Goal: Answer question/provide support

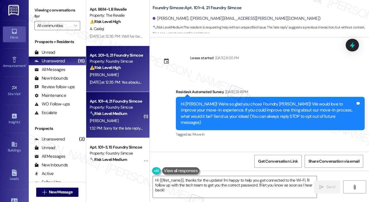
scroll to position [220, 0]
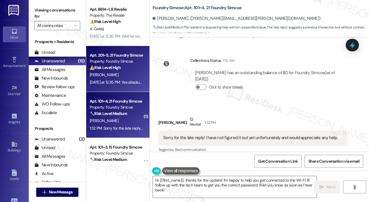
click at [105, 62] on div "Property: Foundry Simcoe" at bounding box center [116, 61] width 53 height 6
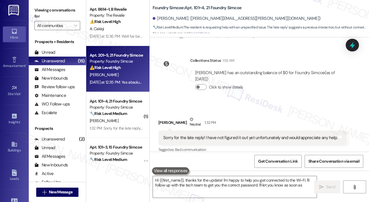
type textarea "Hi {{first_name}}, thanks for the update! I'm happy to help you get connected t…"
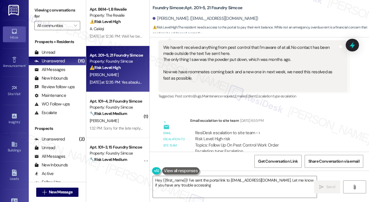
scroll to position [18613, 0]
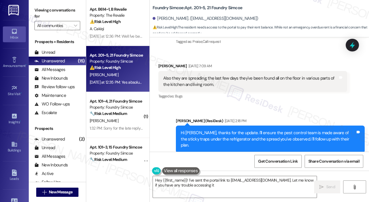
type textarea "Hey {{first_name}}! I've sent the portal link to [EMAIL_ADDRESS][DOMAIN_NAME]. …"
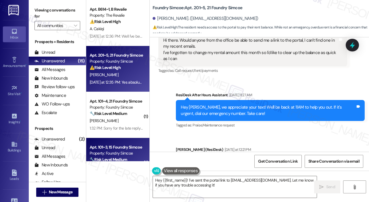
click at [139, 148] on div "Apt. 101~3, 15 Foundry Simcoe" at bounding box center [116, 147] width 53 height 6
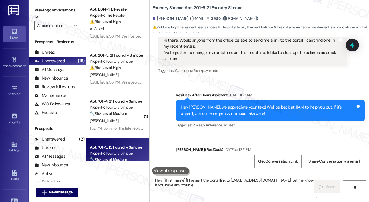
type textarea "Hey {{first_name}}! I've sent the portal link to [EMAIL_ADDRESS][DOMAIN_NAME]. …"
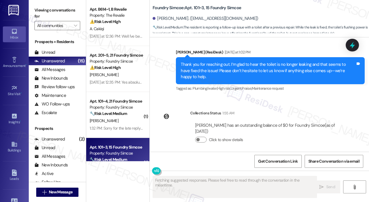
scroll to position [1269, 0]
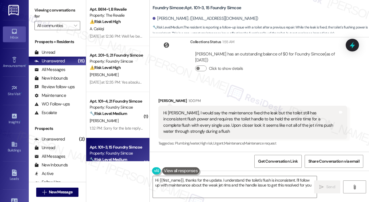
type textarea "Hi {{first_name}}, thanks for the update. I understand the toilet's flush is in…"
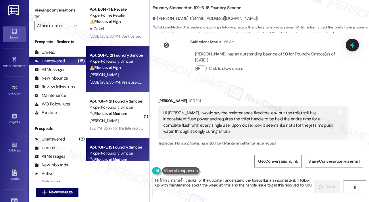
click at [125, 67] on div "⚠️ Risk Level: High The resident needs access to the portal to pay their rent b…" at bounding box center [116, 68] width 53 height 6
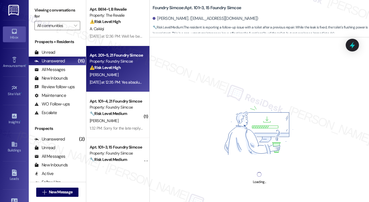
scroll to position [115, 0]
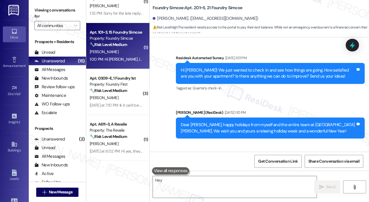
click at [124, 48] on div "Apt. 101~3, 15 Foundry Simcoe Property: Foundry Simcoe 🔧 Risk Level: Medium The…" at bounding box center [116, 39] width 54 height 20
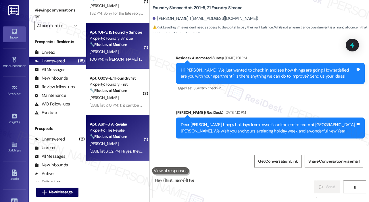
type textarea "Hey {{first_name}}! I've"
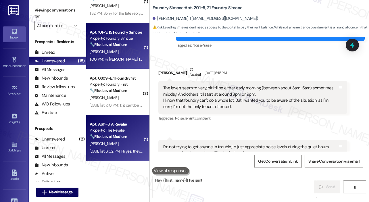
click at [118, 116] on div "Apt. A611~3, A Revalie Property: The Revalie 🔧 Risk Level: Medium The resident …" at bounding box center [117, 138] width 63 height 46
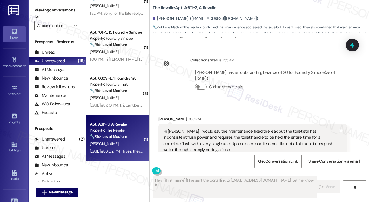
scroll to position [351, 0]
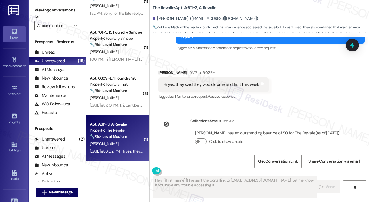
type textarea "Hey {{first_name}}! I've sent the portal link to [EMAIL_ADDRESS][DOMAIN_NAME]. …"
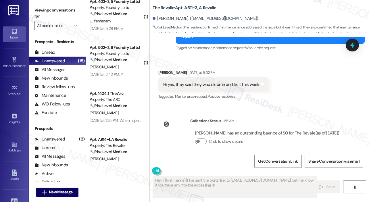
scroll to position [287, 0]
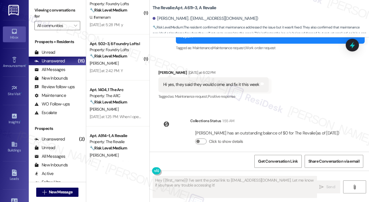
click at [129, 76] on div "Apt. 502~3, 6 Foundry Lofts I Property: Foundry Lofts 🔧 Risk Level: Medium The …" at bounding box center [117, 57] width 63 height 46
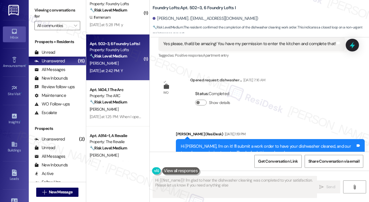
type textarea "Hi {{first_name}}! I'm glad to hear the dishwasher cleaning was completed to yo…"
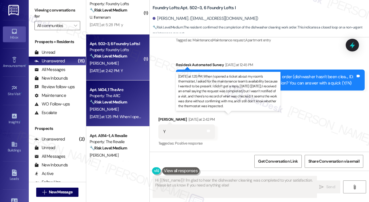
scroll to position [345, 0]
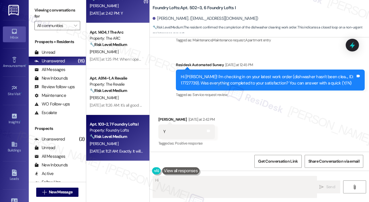
click at [127, 119] on div "Apt. 103~2, 7 Foundry Lofts I Property: Foundry Lofts 🔧 Risk Level: Medium The …" at bounding box center [117, 138] width 63 height 46
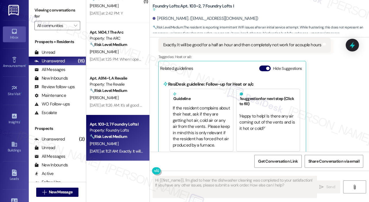
scroll to position [597, 0]
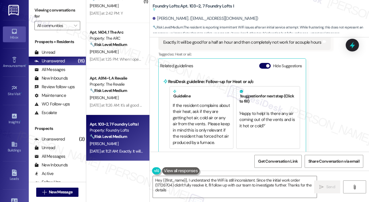
type textarea "Hey {{first_name}}, I understand the WiFi is still inconsistent. Since the init…"
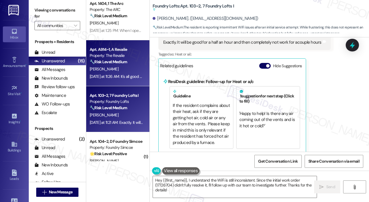
scroll to position [390, 0]
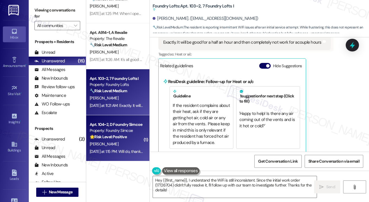
click at [118, 120] on div "Apt. 104~2, D Foundry Simcoe Property: Foundry Simcoe 🌟 Risk Level: Positive Th…" at bounding box center [117, 138] width 63 height 46
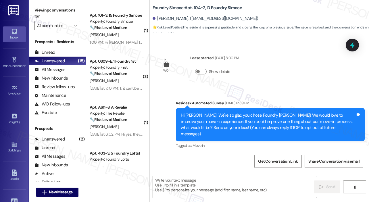
scroll to position [141, 0]
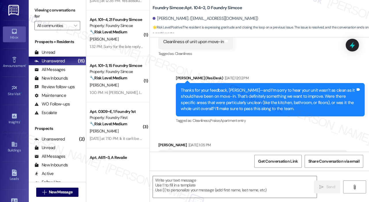
type textarea "Fetching suggested responses. Please feel free to read through the conversation…"
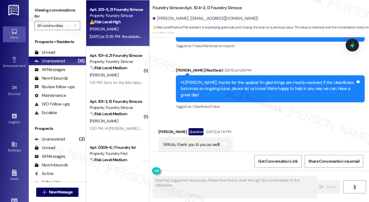
scroll to position [465, 0]
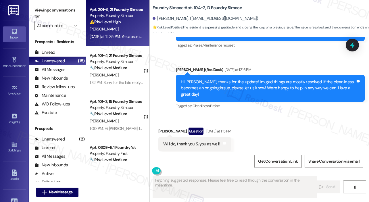
click at [107, 11] on div "Apt. 201~5, 21 Foundry Simcoe" at bounding box center [116, 10] width 53 height 6
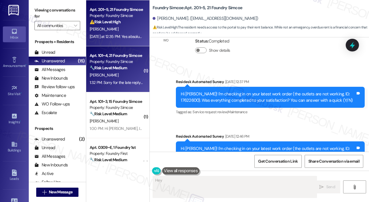
click at [120, 65] on div "🔧 Risk Level: Medium The resident is requesting help with an unspecified issue.…" at bounding box center [116, 68] width 53 height 6
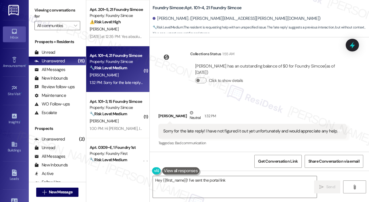
scroll to position [220, 0]
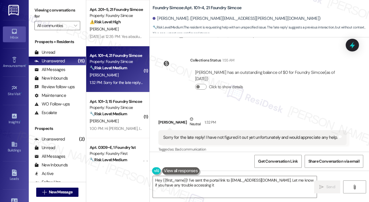
type textarea "Hey {{first_name}}! I've sent the portal link to [EMAIL_ADDRESS][DOMAIN_NAME]. …"
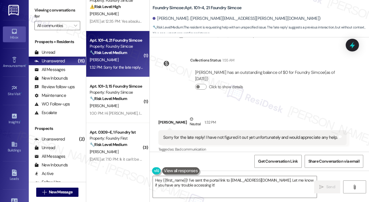
scroll to position [74, 0]
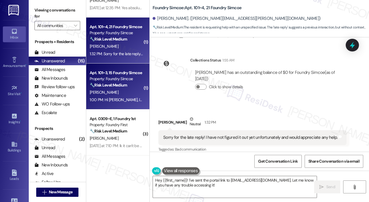
click at [126, 77] on div "Property: Foundry Simcoe" at bounding box center [116, 79] width 53 height 6
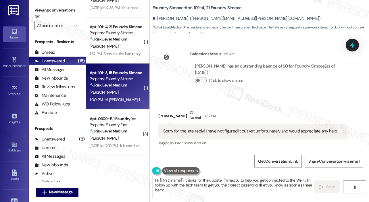
type textarea "Hi {{first_name}}, thanks for the update! I'm happy to help you get connected t…"
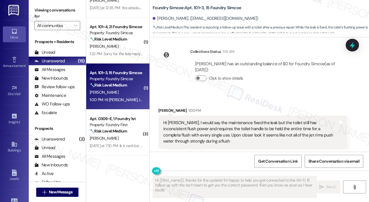
scroll to position [1269, 0]
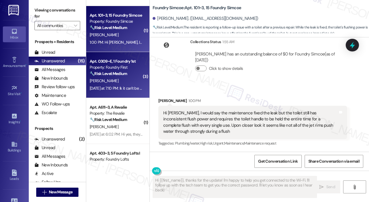
click at [125, 77] on div "Apt. 0309~E, 1 Foundry 1st Property: Foundry First 🔧 Risk Level: Medium The res…" at bounding box center [116, 68] width 54 height 20
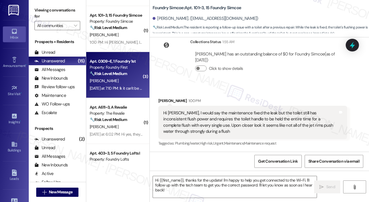
type textarea "Fetching suggested responses. Please feel free to read through the conversation…"
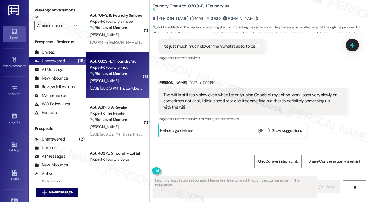
scroll to position [4743, 0]
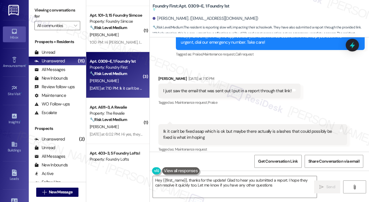
type textarea "Hey {{first_name}}, thanks for the update! Glad to hear you submitted a report.…"
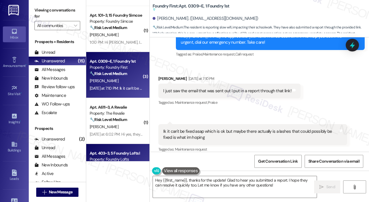
click at [110, 152] on div "Apt. 403~3, 5 Foundry Lofts I" at bounding box center [116, 153] width 53 height 6
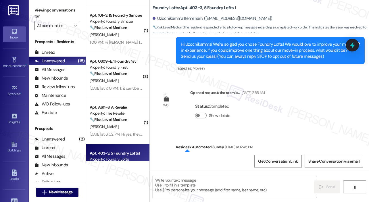
type textarea "Fetching suggested responses. Please feel free to read through the conversation…"
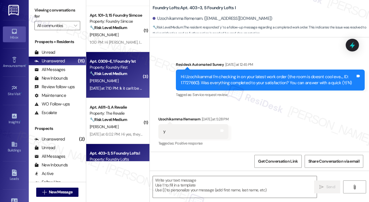
scroll to position [218, 0]
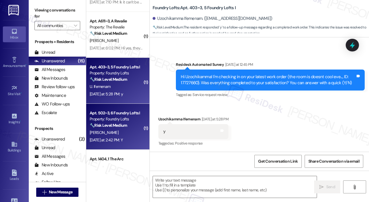
click at [121, 125] on strong "🔧 Risk Level: Medium" at bounding box center [108, 125] width 37 height 5
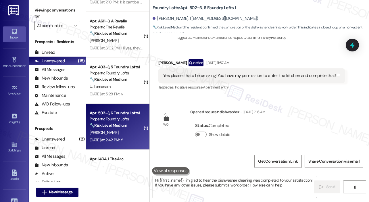
type textarea "Hi {{first_name}}, I'm glad to hear the dishwasher cleaning was completed to yo…"
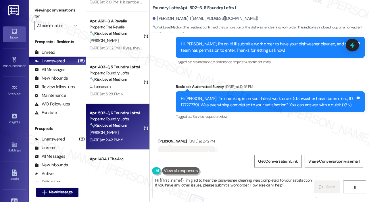
scroll to position [459, 0]
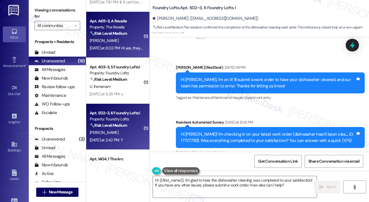
click at [110, 37] on div "[PERSON_NAME]" at bounding box center [116, 40] width 54 height 7
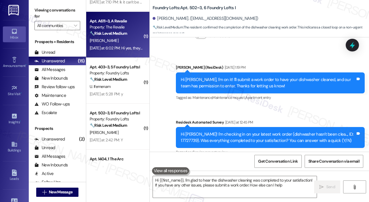
type textarea "Hi {{first_name}}, I'm glad to hear the dishwasher cleaning was completed to yo…"
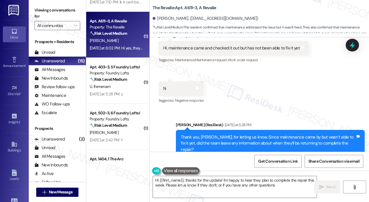
type textarea "Hi {{first_name}}, thanks for the update! I'm happy to hear they plan to comple…"
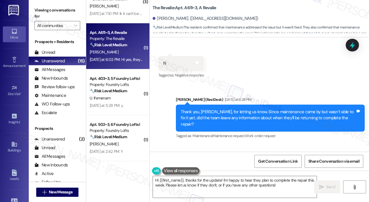
scroll to position [195, 0]
